Goal: Use online tool/utility: Utilize a website feature to perform a specific function

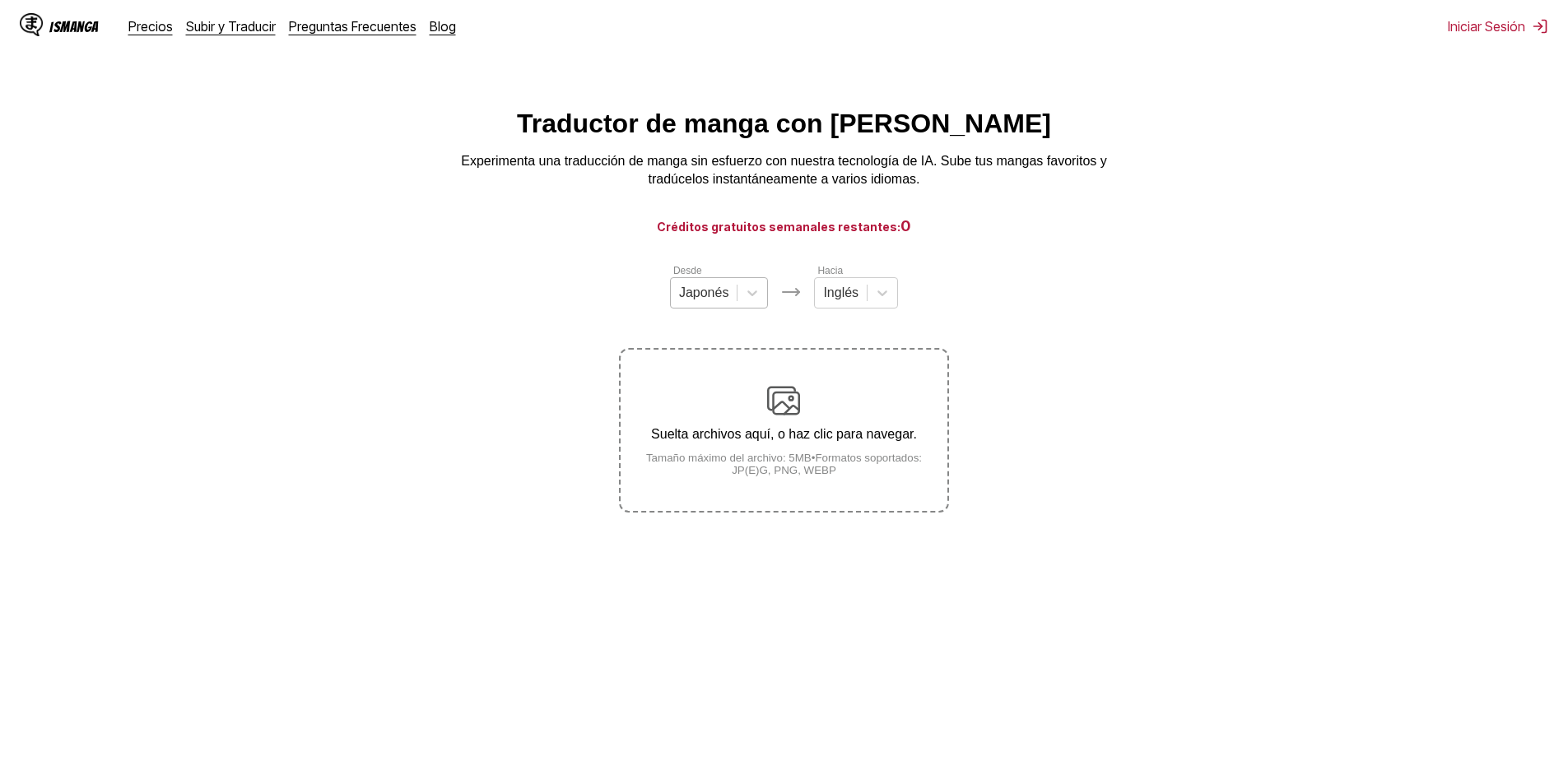
click at [726, 299] on div at bounding box center [704, 292] width 50 height 18
click at [721, 403] on div "Chino" at bounding box center [720, 389] width 99 height 28
click at [813, 306] on div "Inglés" at bounding box center [833, 292] width 51 height 24
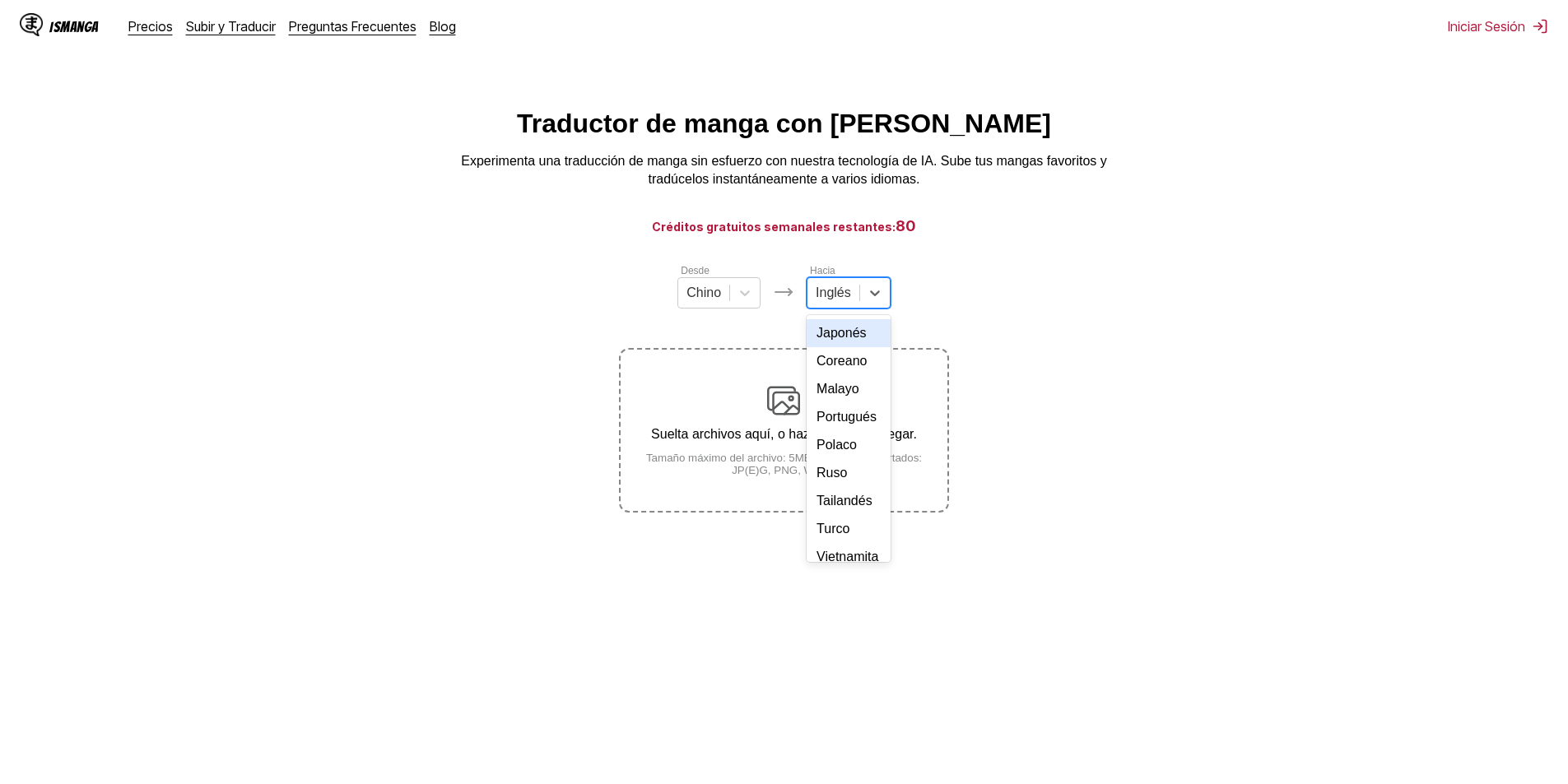
scroll to position [247, 0]
drag, startPoint x: 852, startPoint y: 420, endPoint x: 846, endPoint y: 405, distance: 16.2
click at [846, 405] on div "Árabe Alemán Inglés Español Francés Indonesio Italiano Japonés Coreano Malayo P…" at bounding box center [849, 438] width 84 height 247
click at [846, 391] on div "Portugués" at bounding box center [849, 377] width 84 height 28
click at [798, 435] on p "Suelta archivos aquí, o haz clic para navegar." at bounding box center [784, 435] width 326 height 15
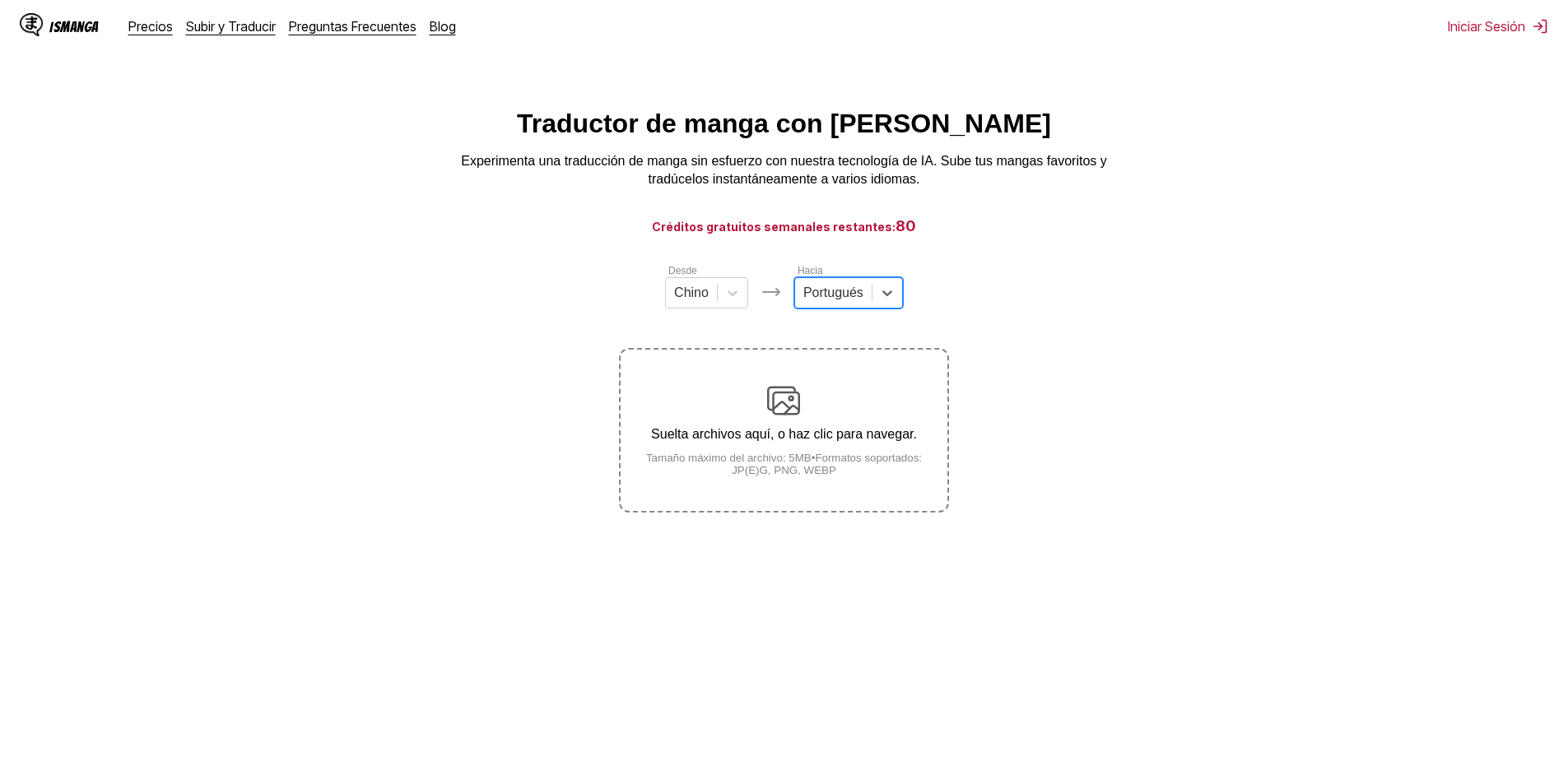
click at [0, 0] on input "Suelta archivos aquí, o haz clic para navegar. Tamaño máximo del archivo: 5MB •…" at bounding box center [0, 0] width 0 height 0
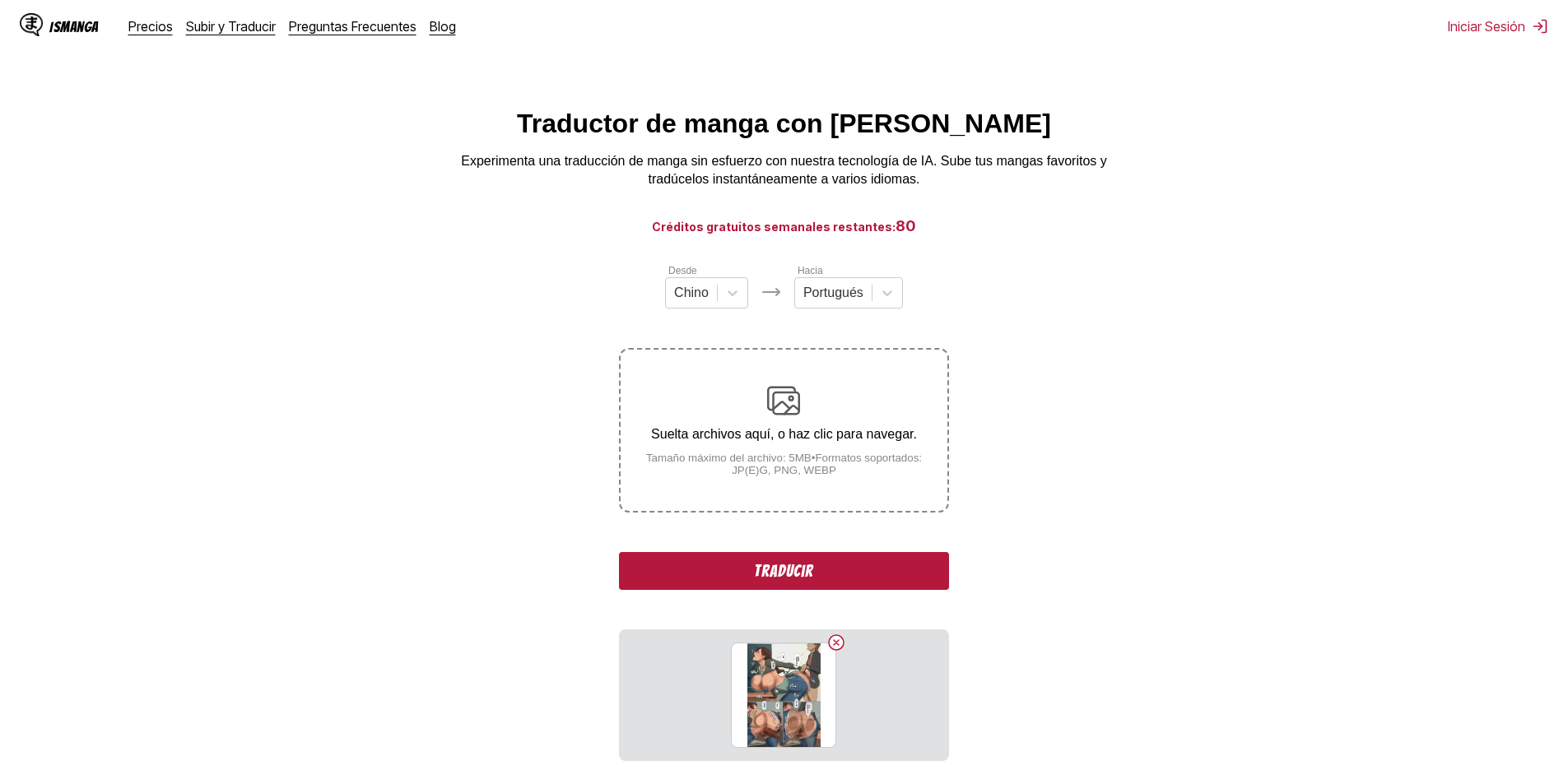
click at [848, 593] on div "Desde Chino Hacia Portugués Suelta archivos aquí, o haz clic para navegar. Tama…" at bounding box center [784, 512] width 329 height 499
click at [849, 575] on button "Traducir" at bounding box center [784, 571] width 329 height 38
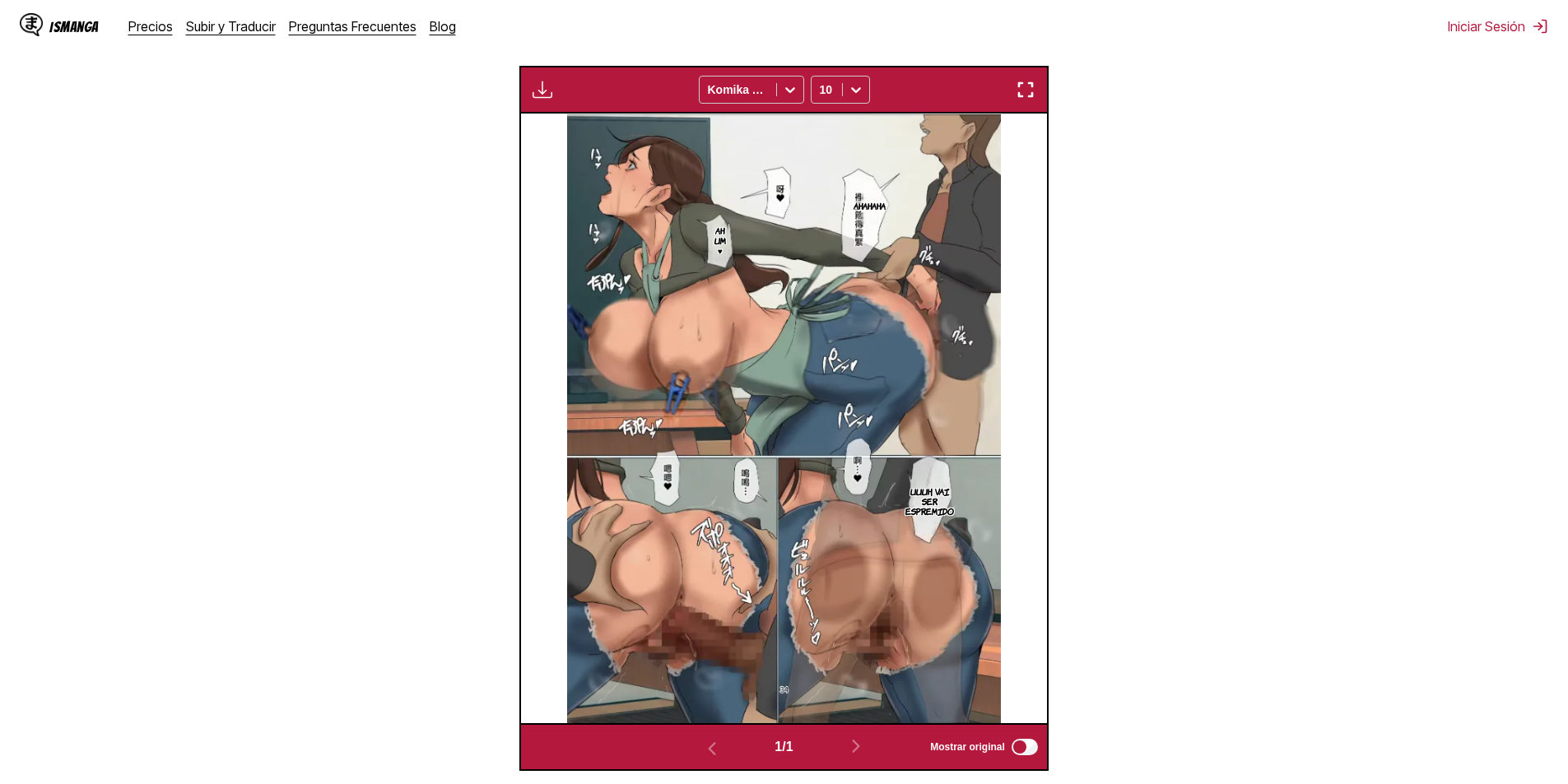
click at [712, 223] on p "Ah um ♥" at bounding box center [720, 240] width 18 height 36
click at [921, 509] on p "Uuuh, vai ser espremido" at bounding box center [929, 501] width 55 height 36
click at [868, 375] on img at bounding box center [784, 419] width 434 height 609
click at [655, 489] on img at bounding box center [784, 419] width 434 height 609
